Goal: Task Accomplishment & Management: Manage account settings

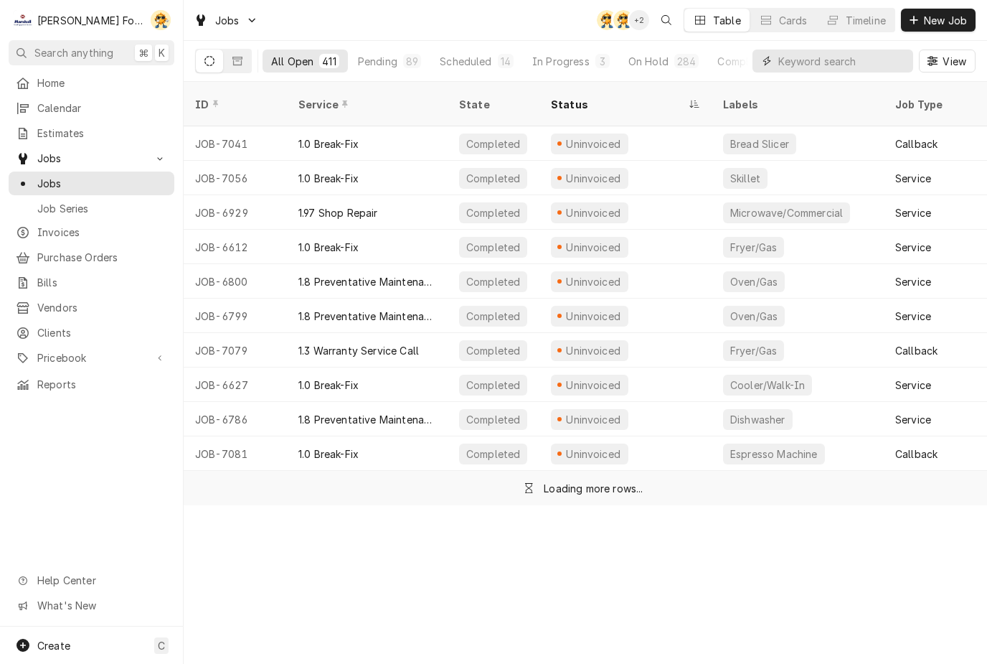
click at [839, 70] on input "Dynamic Content Wrapper" at bounding box center [843, 61] width 128 height 23
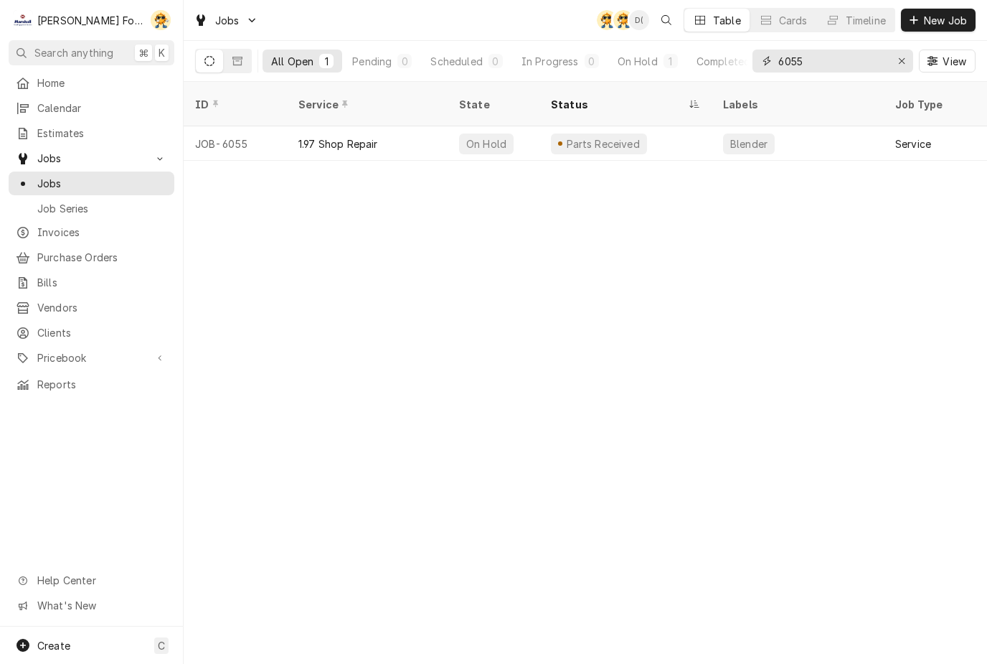
type input "6055"
click at [443, 127] on div "1.97 Shop Repair" at bounding box center [367, 143] width 161 height 34
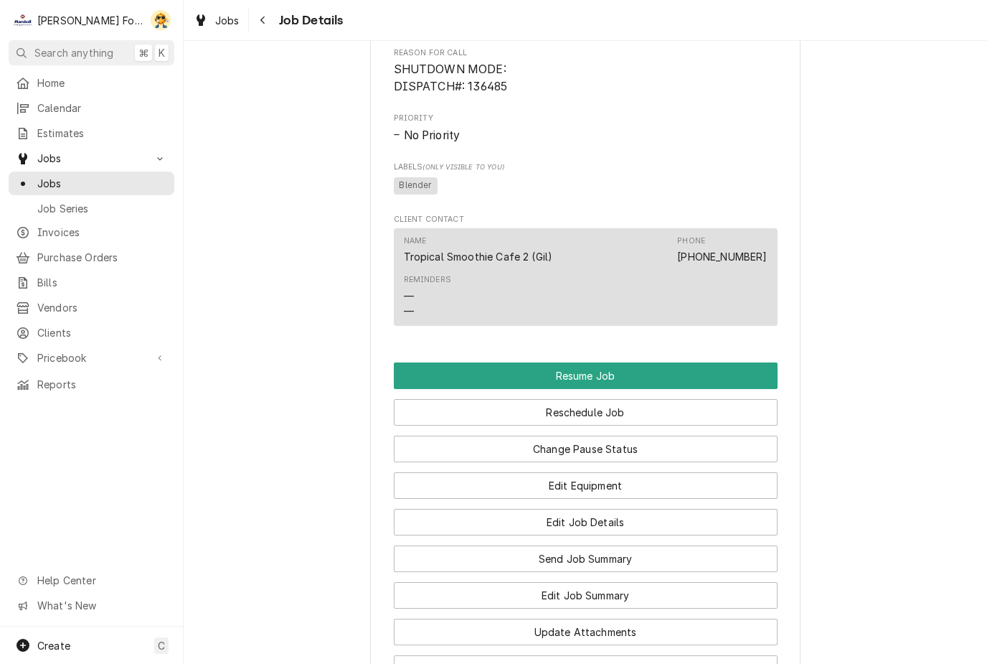
scroll to position [964, 0]
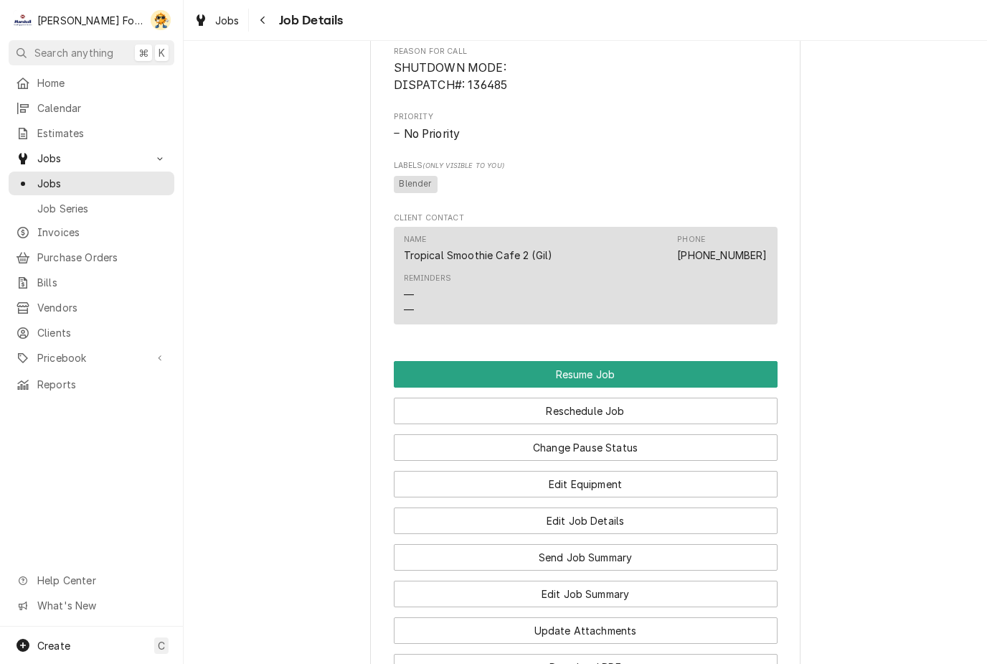
click at [595, 487] on button "Edit Equipment" at bounding box center [586, 484] width 384 height 27
click at [624, 419] on button "Reschedule Job" at bounding box center [586, 411] width 384 height 27
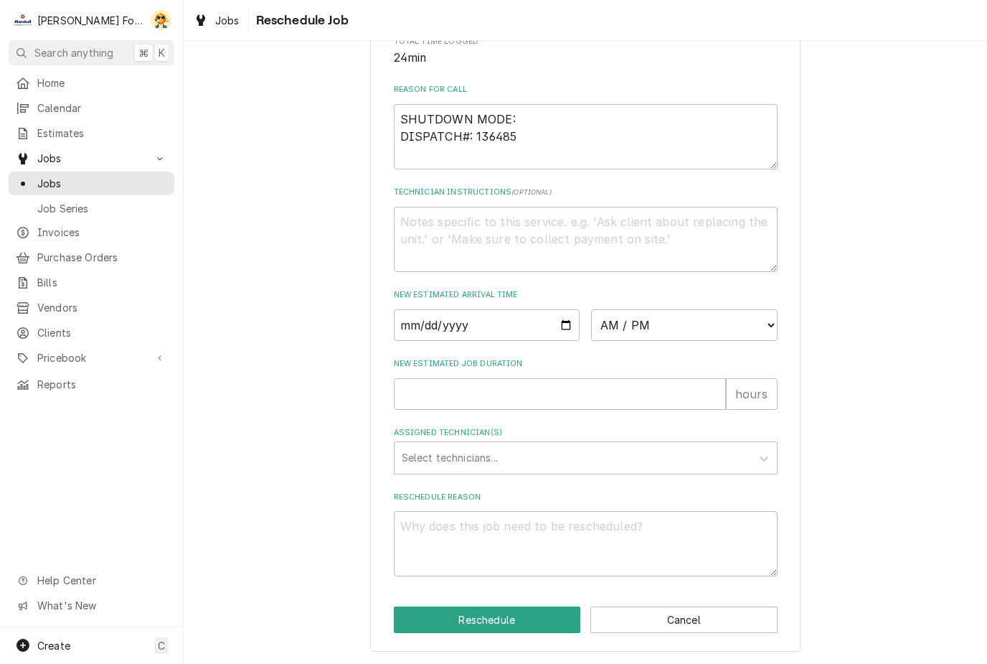
scroll to position [403, 0]
click at [450, 327] on input "Date" at bounding box center [487, 325] width 187 height 32
type input "2025-08-26"
type textarea "x"
click at [723, 319] on select "AM / PM 6:00 AM 6:15 AM 6:30 AM 6:45 AM 7:00 AM 7:15 AM 7:30 AM 7:45 AM 8:00 AM…" at bounding box center [684, 325] width 187 height 32
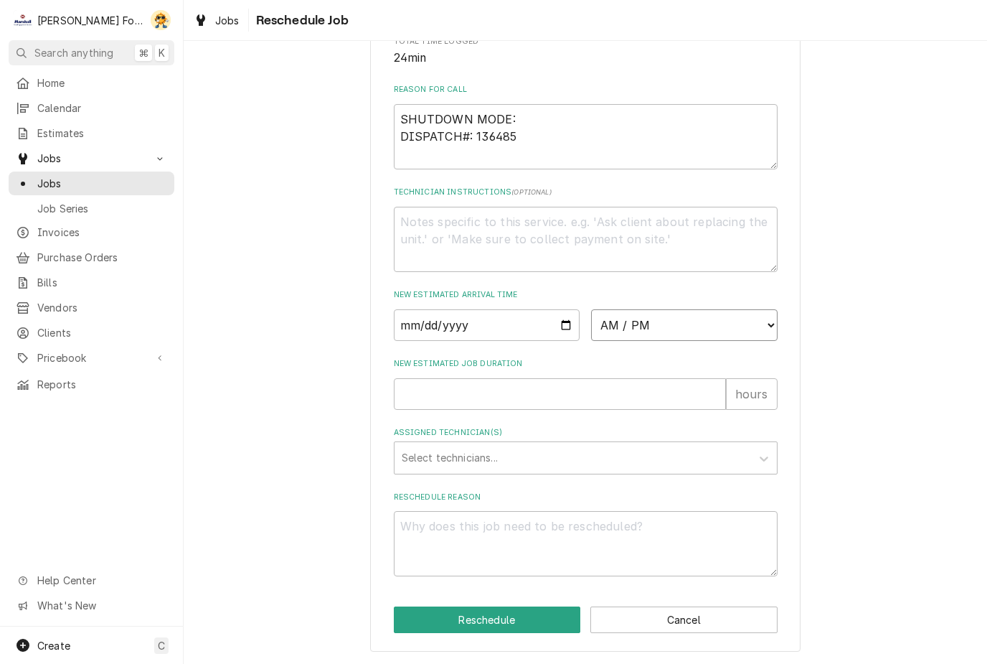
select select "14:15:00"
type textarea "x"
click at [480, 378] on input "New Estimated Job Duration" at bounding box center [560, 394] width 332 height 32
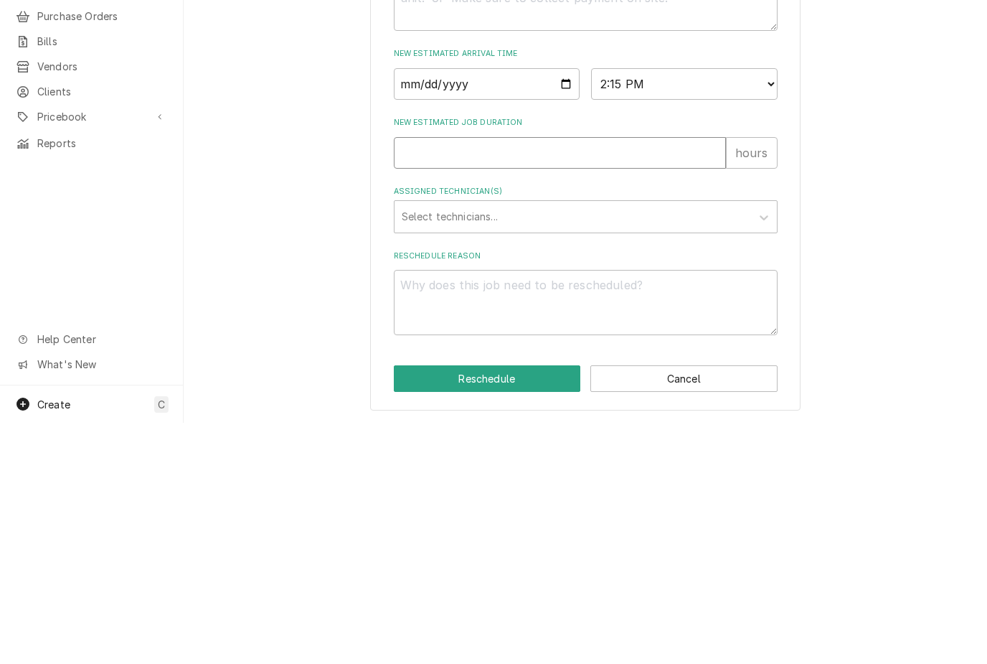
type input "1"
type textarea "x"
type input "1"
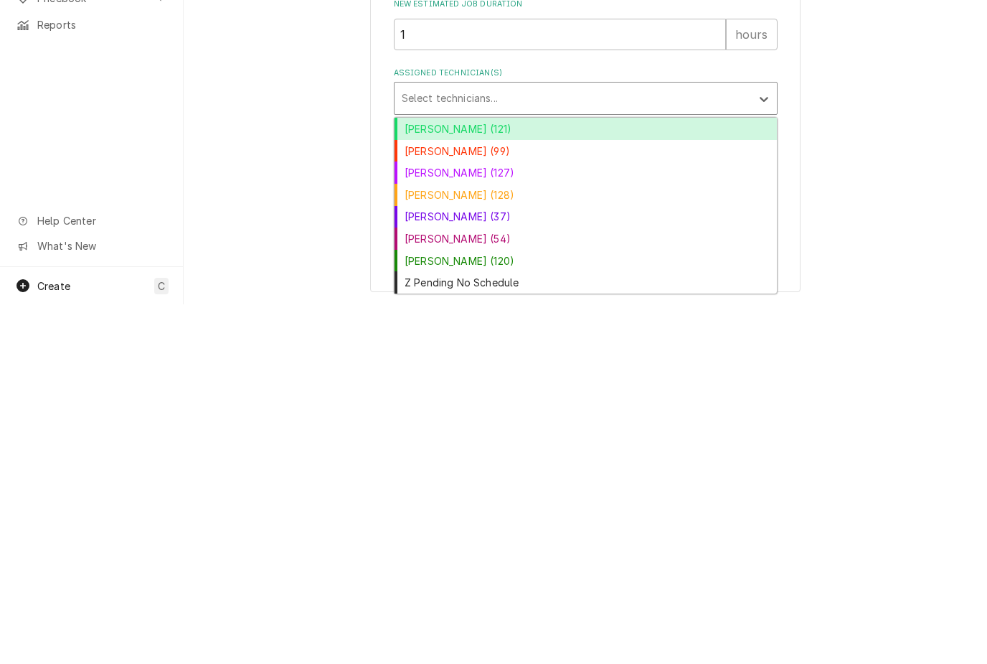
click at [432, 587] on div "Luis (54)" at bounding box center [586, 598] width 382 height 22
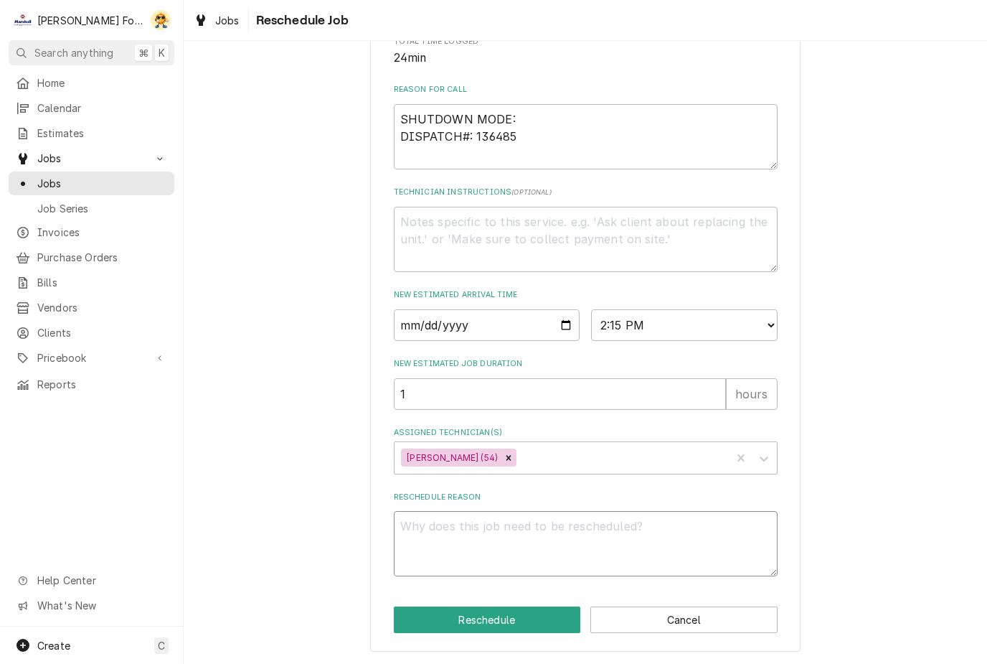
click at [557, 535] on textarea "Reschedule Reason" at bounding box center [586, 543] width 384 height 65
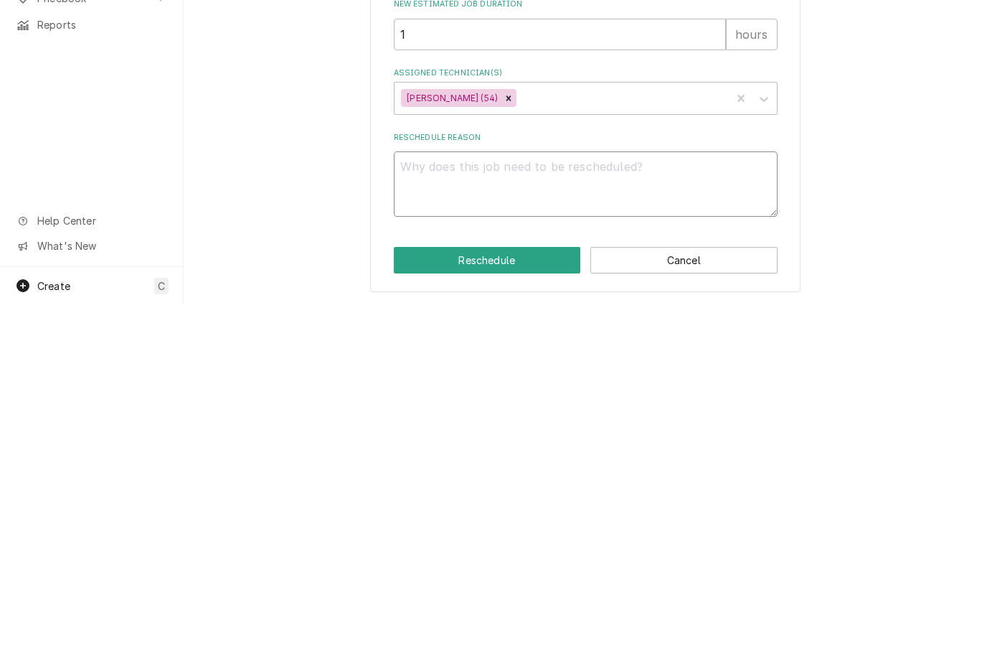
type textarea "x"
type textarea "P"
type textarea "x"
type textarea "Par"
type textarea "x"
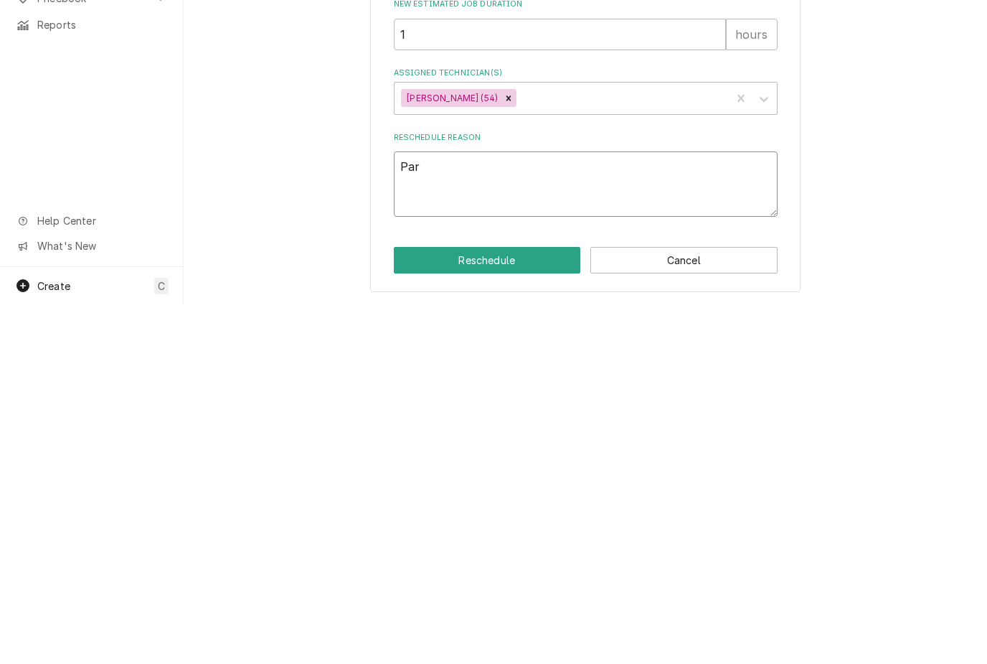
type textarea "Part"
type textarea "x"
type textarea "Parts"
type textarea "x"
type textarea "Parts i"
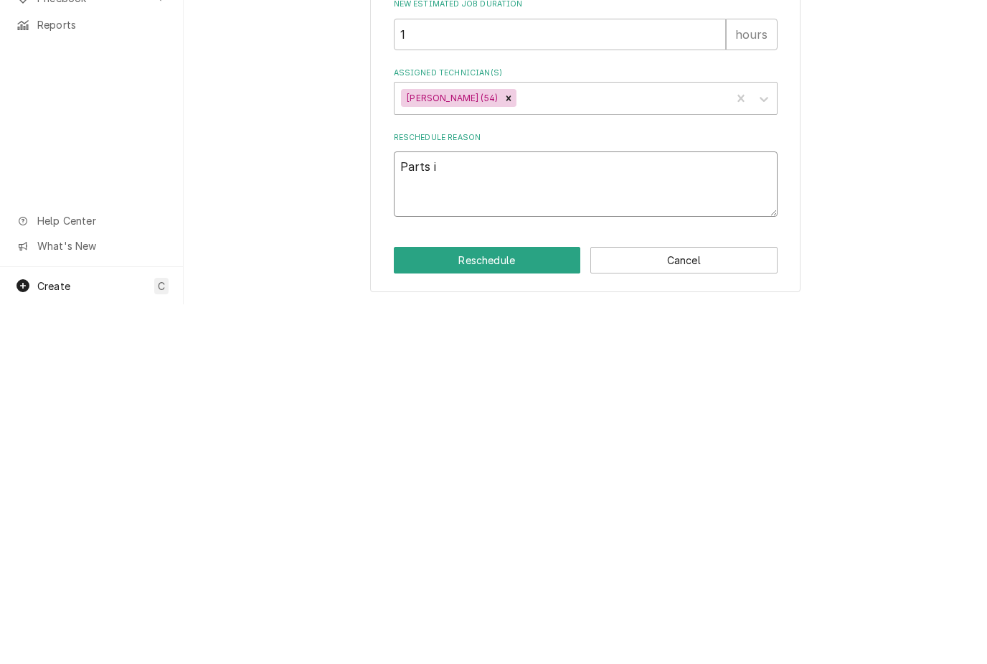
type textarea "x"
type textarea "Parts in"
type textarea "x"
type textarea "Parts in"
click at [494, 606] on button "Reschedule" at bounding box center [487, 619] width 187 height 27
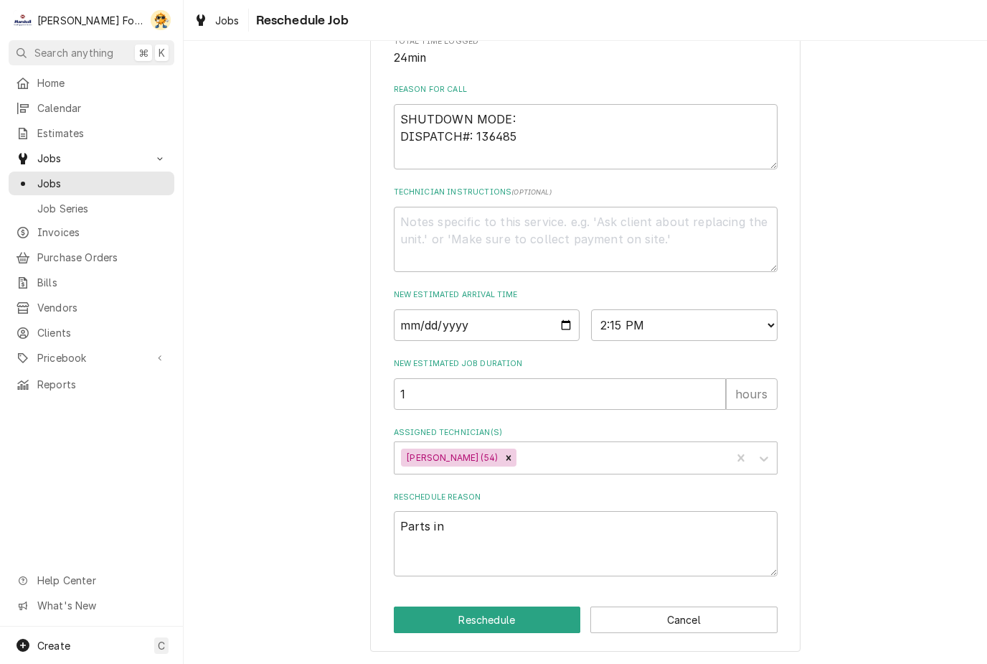
type textarea "x"
